Goal: Task Accomplishment & Management: Manage account settings

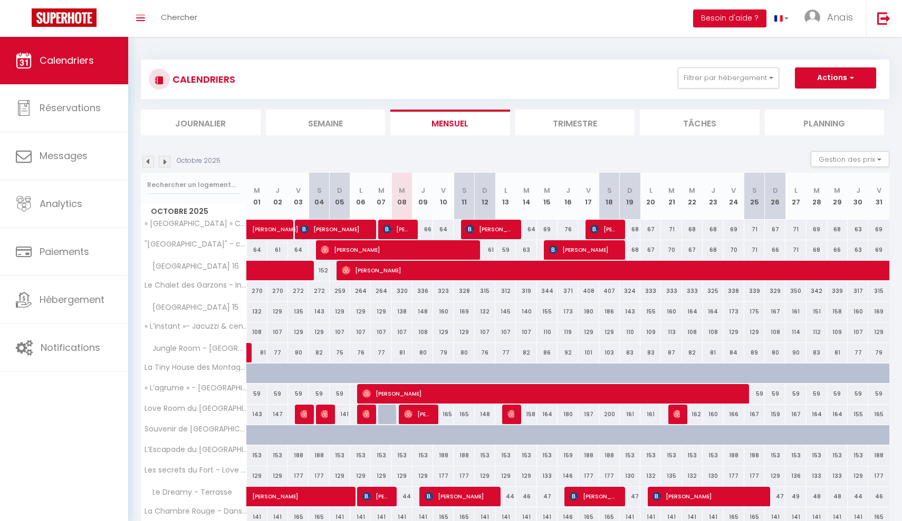
scroll to position [502, 0]
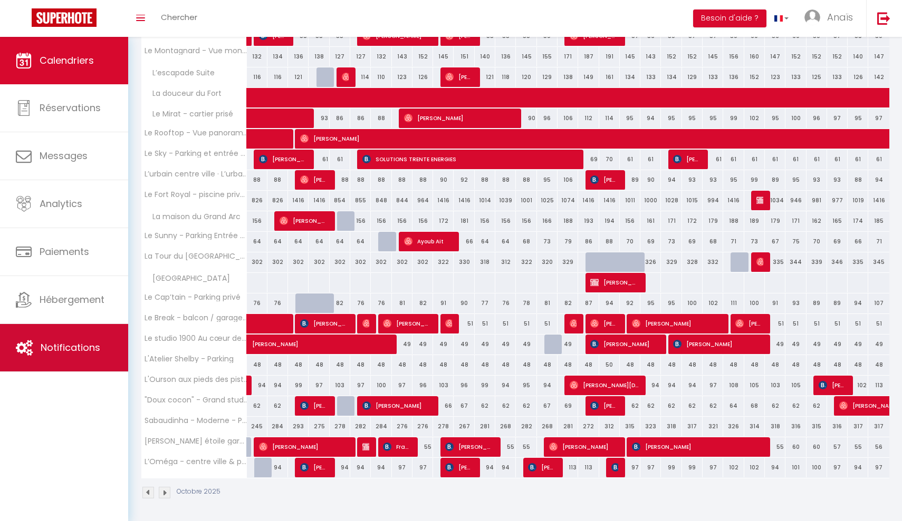
click at [46, 354] on span "Notifications" at bounding box center [71, 347] width 60 height 13
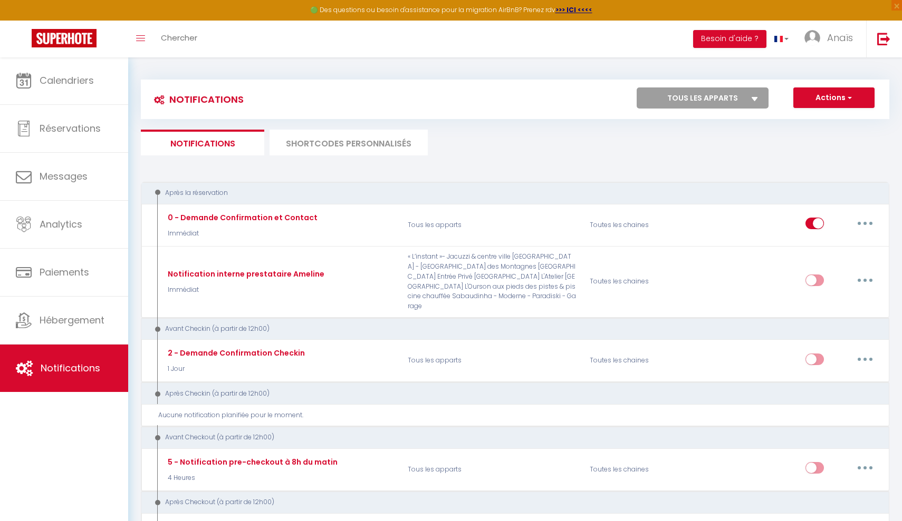
click at [357, 147] on li "SHORTCODES PERSONNALISÉS" at bounding box center [348, 143] width 158 height 26
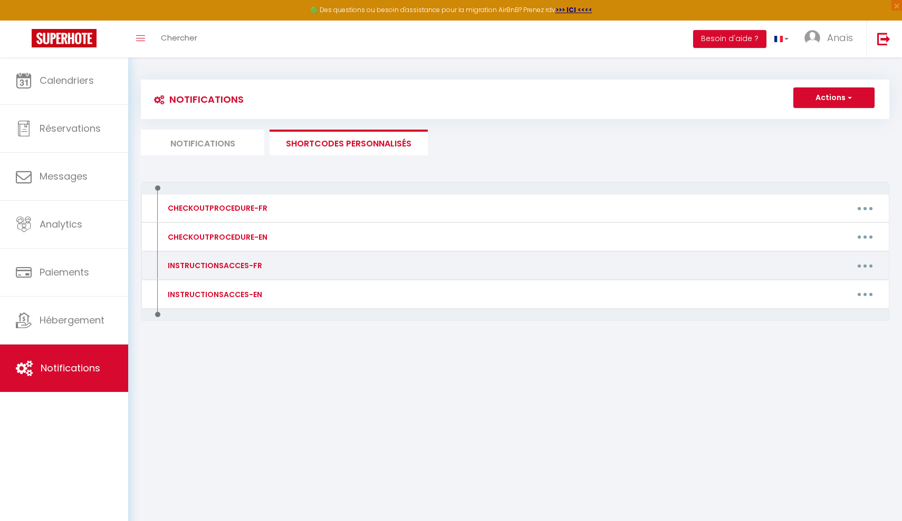
click at [876, 267] on button "button" at bounding box center [865, 265] width 30 height 17
click at [828, 286] on link "Editer" at bounding box center [837, 290] width 78 height 18
type input "INSTRUCTIONSACCES-FR"
type textarea "Il ne vous reste plus qu’à venir avec vos valises, en effet tout est fourni dan…"
type textarea "L'enregistrement se fait en autonomie à partir de 15h. Voici les instructions d…"
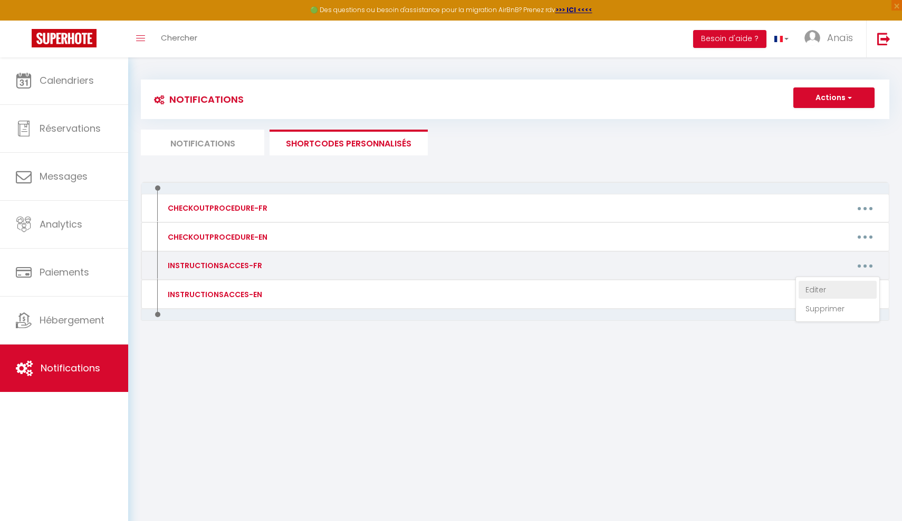
type textarea "L'enregistrement se fait en autonomie à partir de 17h. [STREET_ADDRESS] Vous po…"
type textarea "L'enregistrement se fait en autonomie à partir de 17h. Allez a la conciergerie …"
type textarea "L'enregistrement se fait en autonomie à partir de 15h. Rendez vous au : [STREET…"
type textarea "L'enregistrement se fait en autonomie à partir de 17h. Allez à la conciergerie …"
type textarea "L'enregistrement se fait en autonomie à partir de 17h. [STREET_ADDRESS][PERSON_…"
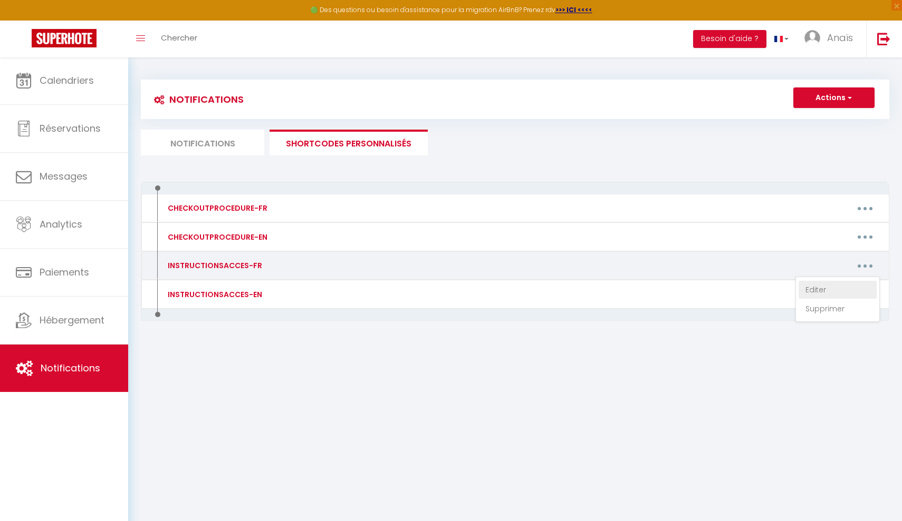
type textarea "L'enregistrement se fait en présentiel avec une personne de notre équipe de 16h…"
type textarea "L'enregistrement se fait en autonomie à partir de 15h. Rendez vous au : [STREET…"
type textarea "L'ipsumdolorsita co adip el seddoeius t incidi ut 33l. Etdol m al enimadminimv …"
type textarea "L'ipsumdolorsita co adip el seddoeius t incidi ut 11l. Etdol m al enimadminimv …"
type textarea "L'enregistrement se fait en autonomie à partir de 17h. 74 boucles des épinettes…"
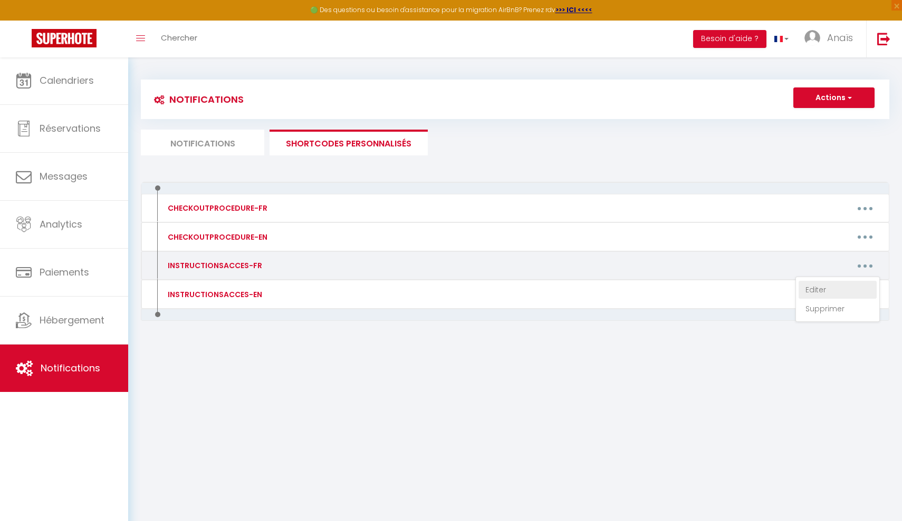
type textarea "L'enregistrement se fait en autonomie à partir de 15h. Rendez vous au : [STREET…"
type textarea "Voici les instructions afin de faciliter votre arrivée à partir de 17h ! L’adre…"
type textarea "L'enregistrement se fait en autonomie à partir de 15h. Rendez vous au : [STREET…"
type textarea "L'enregistrement se fait en autonomie à partir de 15h. Rendez-vous au : [STREET…"
type textarea "L'enregistrement se fait en autonomie à partir de 15h. Rendez vous au : [STREET…"
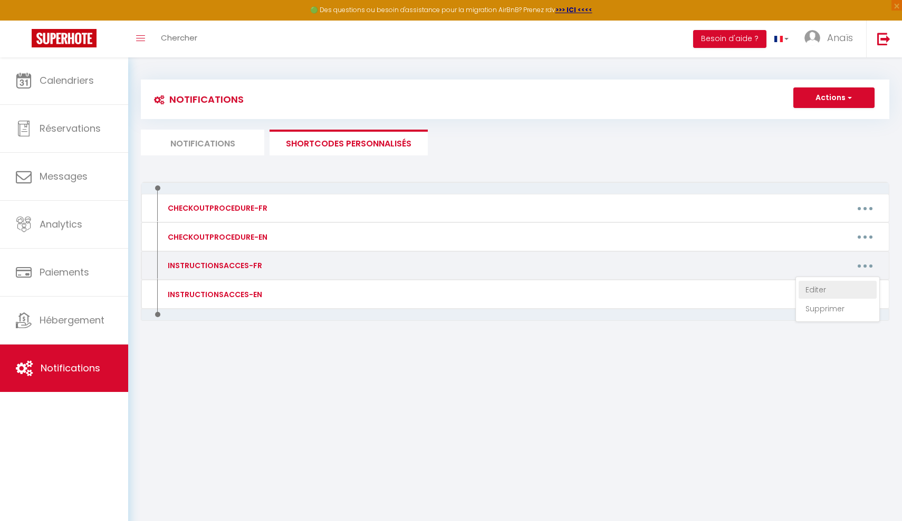
type textarea "L'enregistrement se fait en autonomie à partir de 17h. Rendez vous au : [STREET…"
type textarea "L'arrivée se fait en présentielle jusqu'a 20h au plus tard. Merci de nous commu…"
type textarea "L'enregistrement se fait en autonomie à partir de 17h. Rendez vous au : [STREET…"
type textarea "L'enregistrement se fait en autonomie à partir de 17h. Aller à l’adresse de l’a…"
type textarea "L'enregistrement se fait en autonomie à partir de 15h. Rendez-vous au : [STREET…"
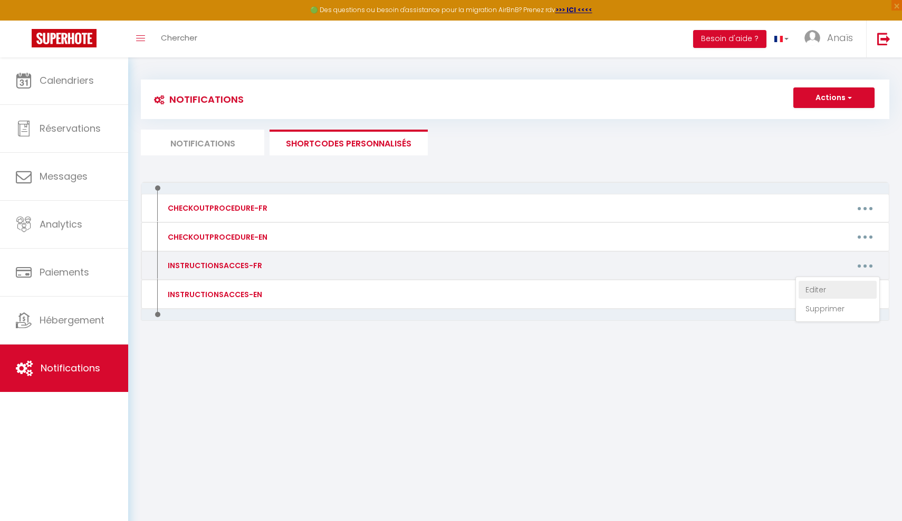
type textarea "L'enregistrement se fait en autonomie à partir de 17h. Rendez vous au : [STREET…"
type textarea "L'enregistrement se fait en autonomie à partir de 15h. Rendez-vous au : [STREET…"
type textarea "L'enregistrement se fait en autonomie à partir de 15h. 1) [PERSON_NAME] récupér…"
type textarea "L'enregistrement se fait en autonomie à partir de 17h. 1) [PERSON_NAME] récupér…"
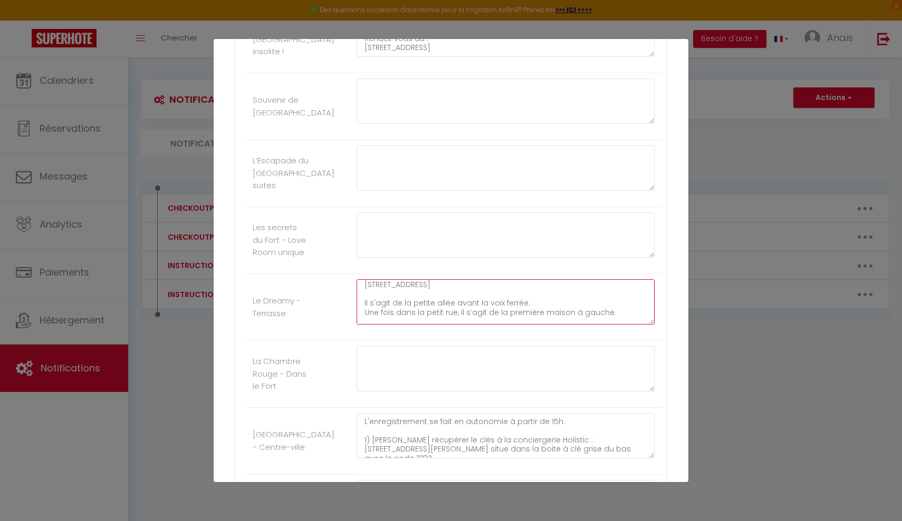
scroll to position [107, 0]
drag, startPoint x: 364, startPoint y: 270, endPoint x: 467, endPoint y: 344, distance: 126.6
